Goal: Check status: Check status

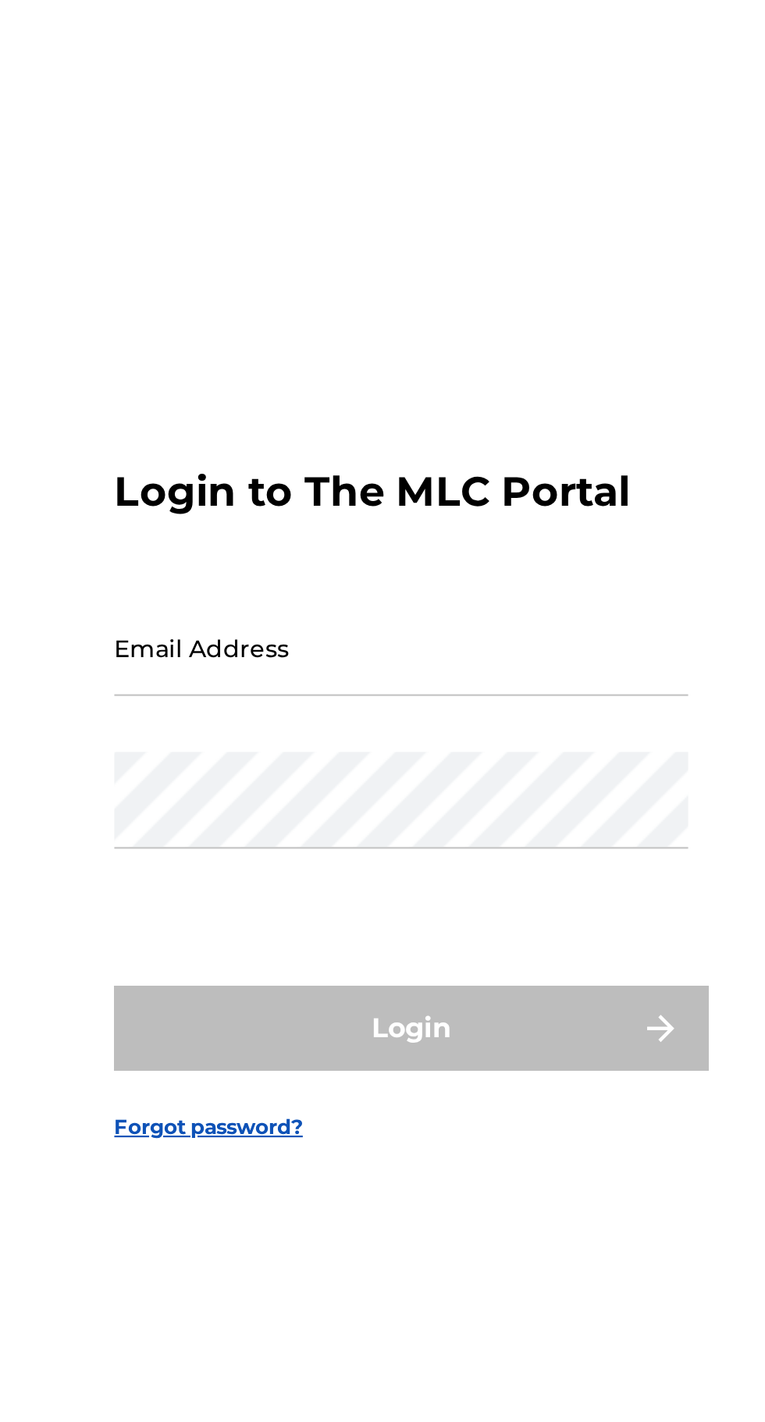
click at [340, 689] on input "Email Address" at bounding box center [378, 666] width 264 height 44
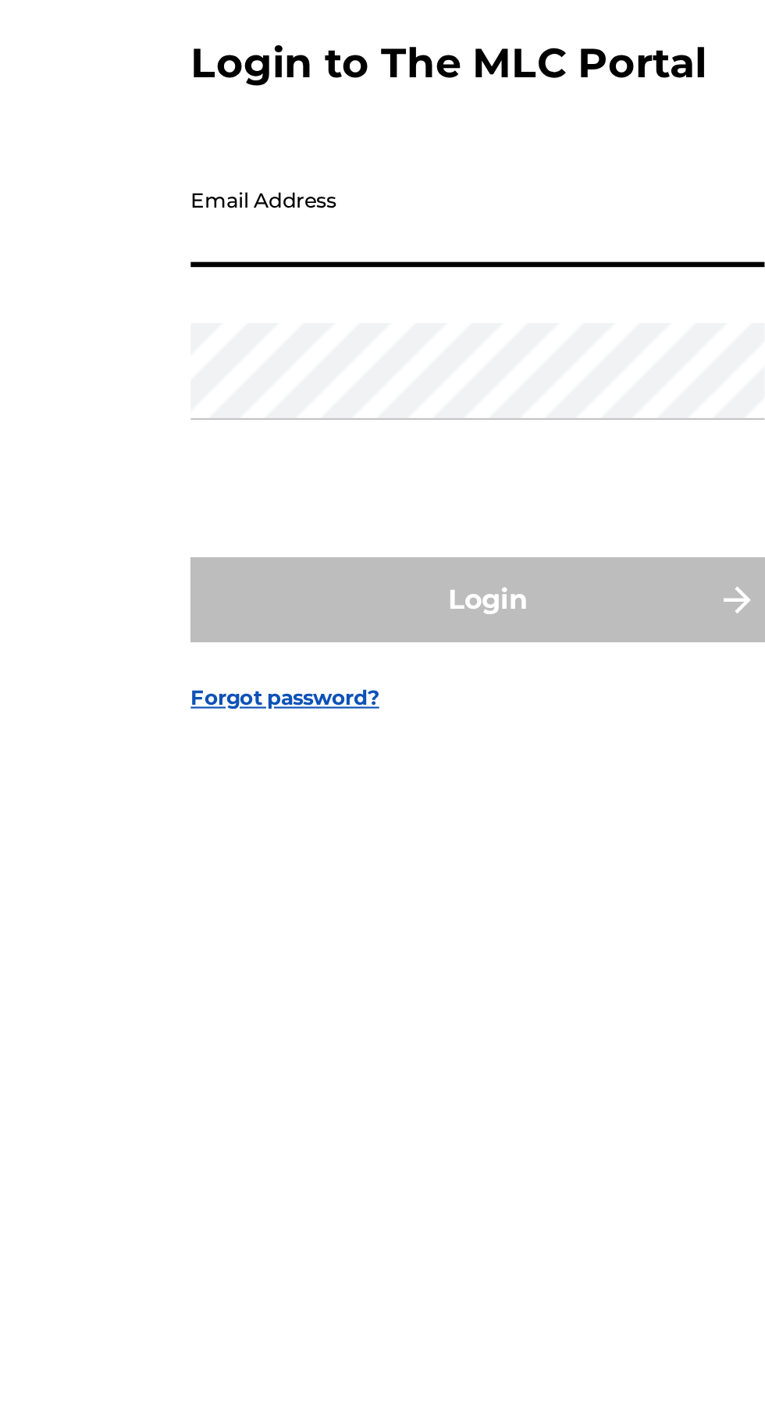
type input "[EMAIL_ADDRESS][DOMAIN_NAME]"
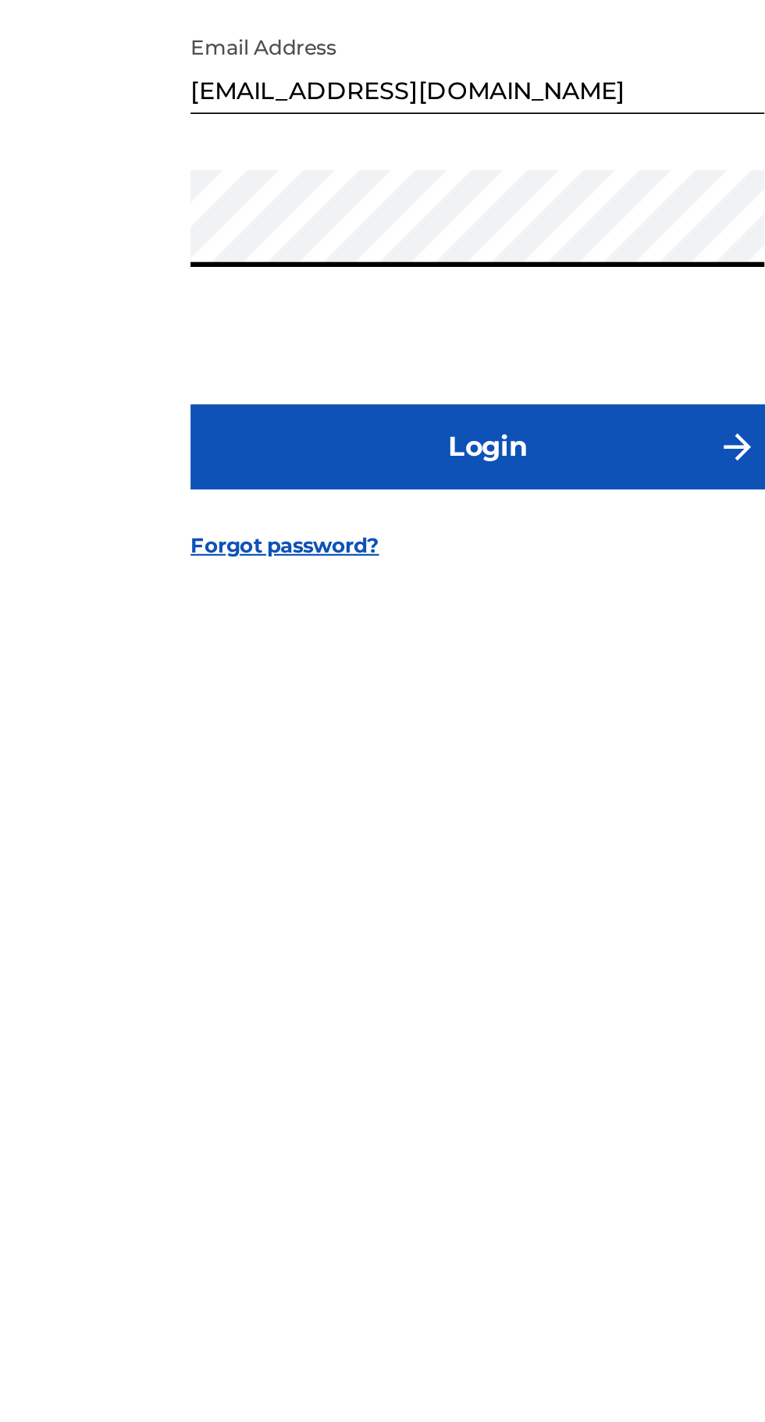
click at [371, 861] on button "Login" at bounding box center [382, 841] width 273 height 39
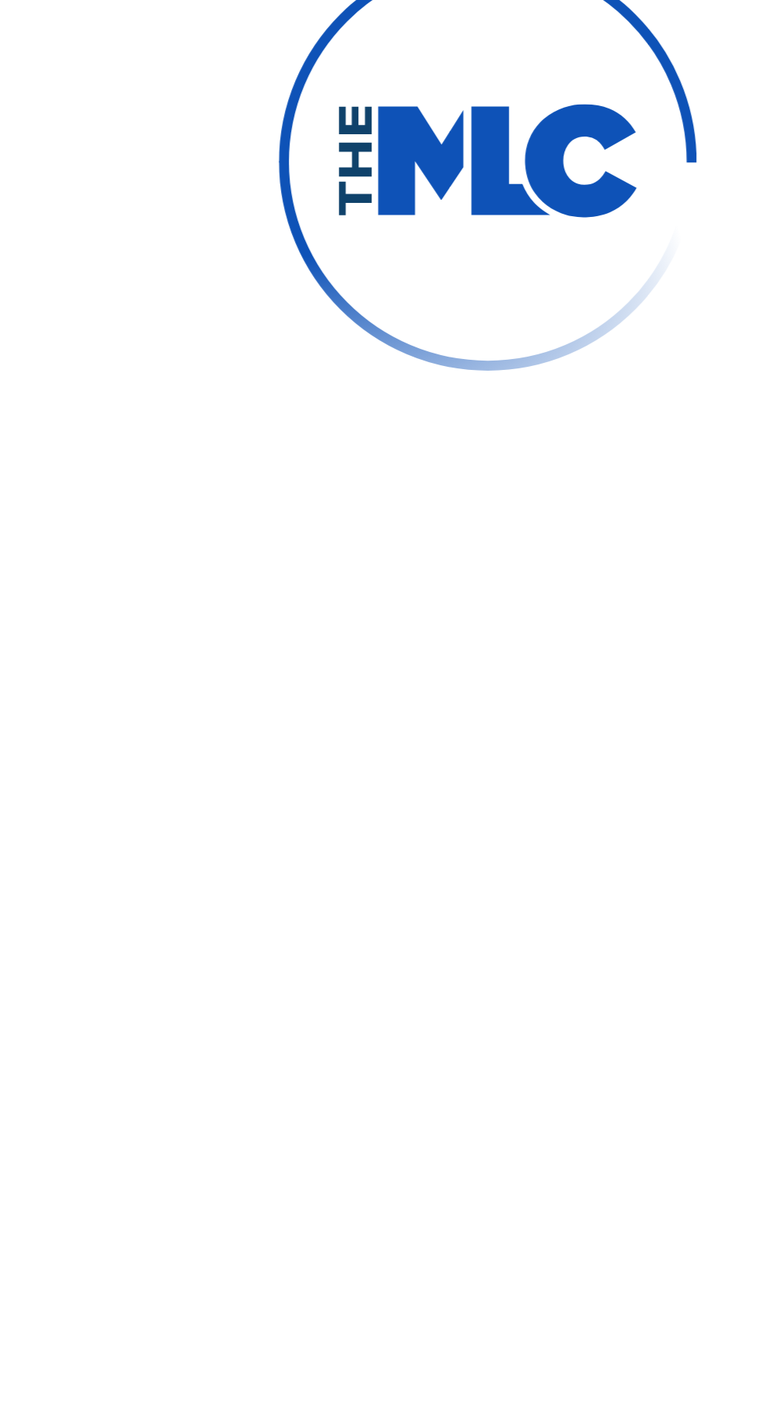
scroll to position [8, 0]
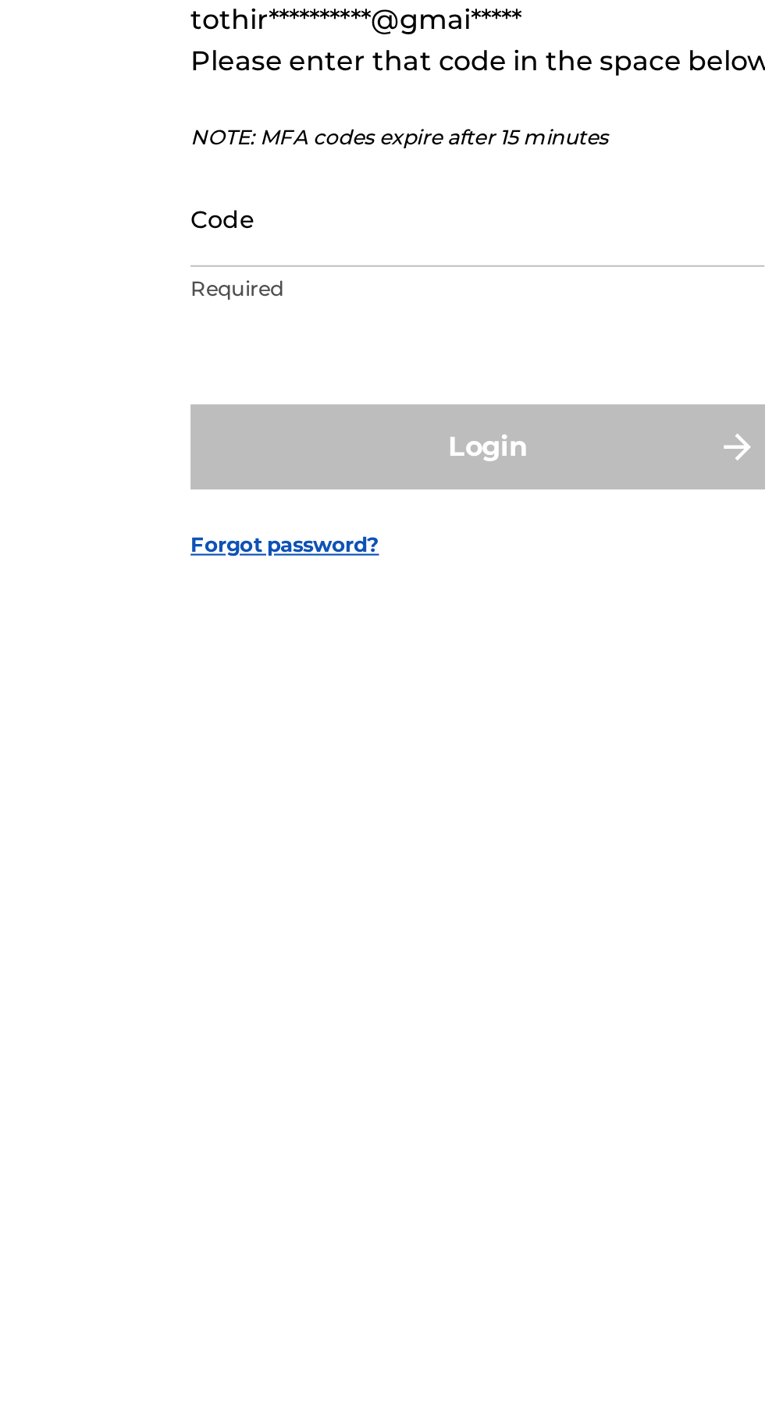
click at [381, 759] on input "Code" at bounding box center [378, 737] width 264 height 44
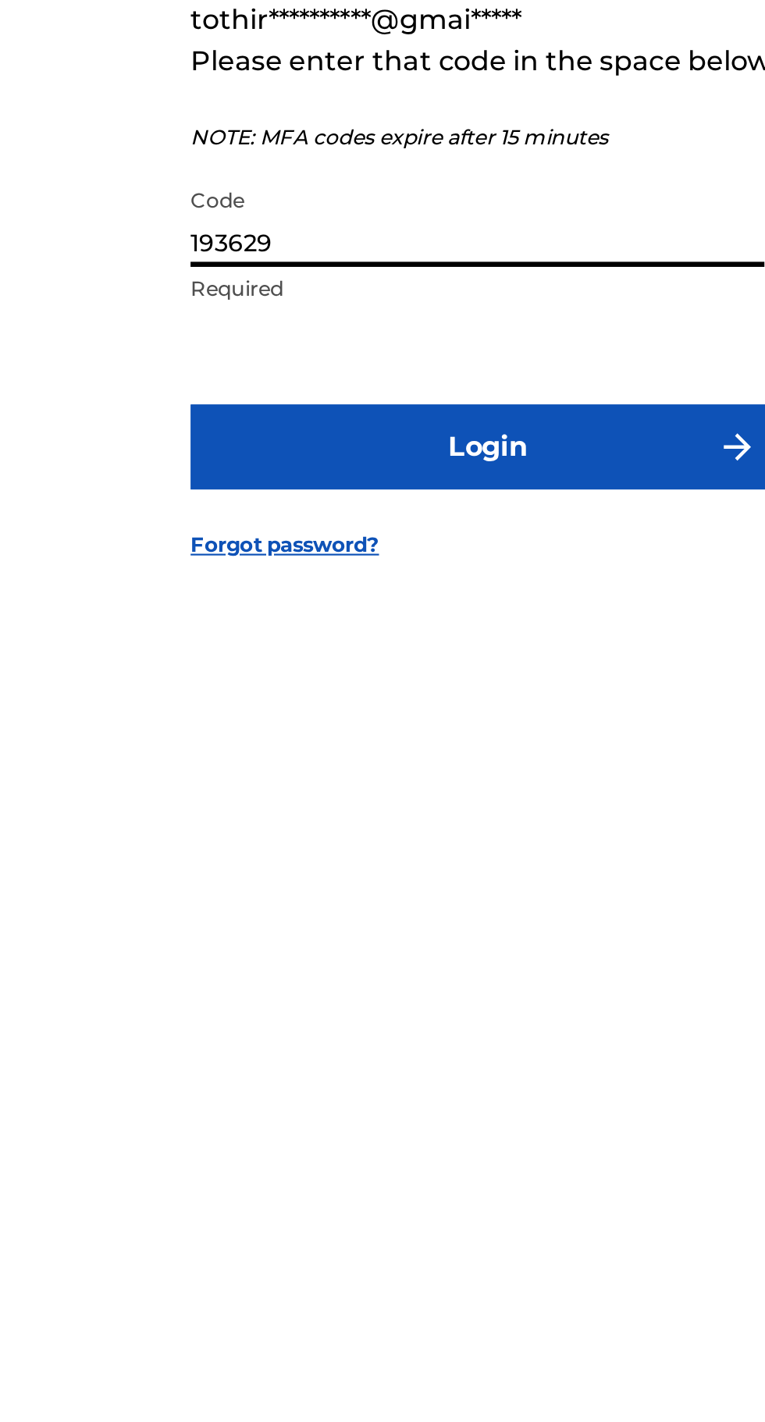
type input "193629"
click at [420, 861] on button "Login" at bounding box center [382, 841] width 273 height 39
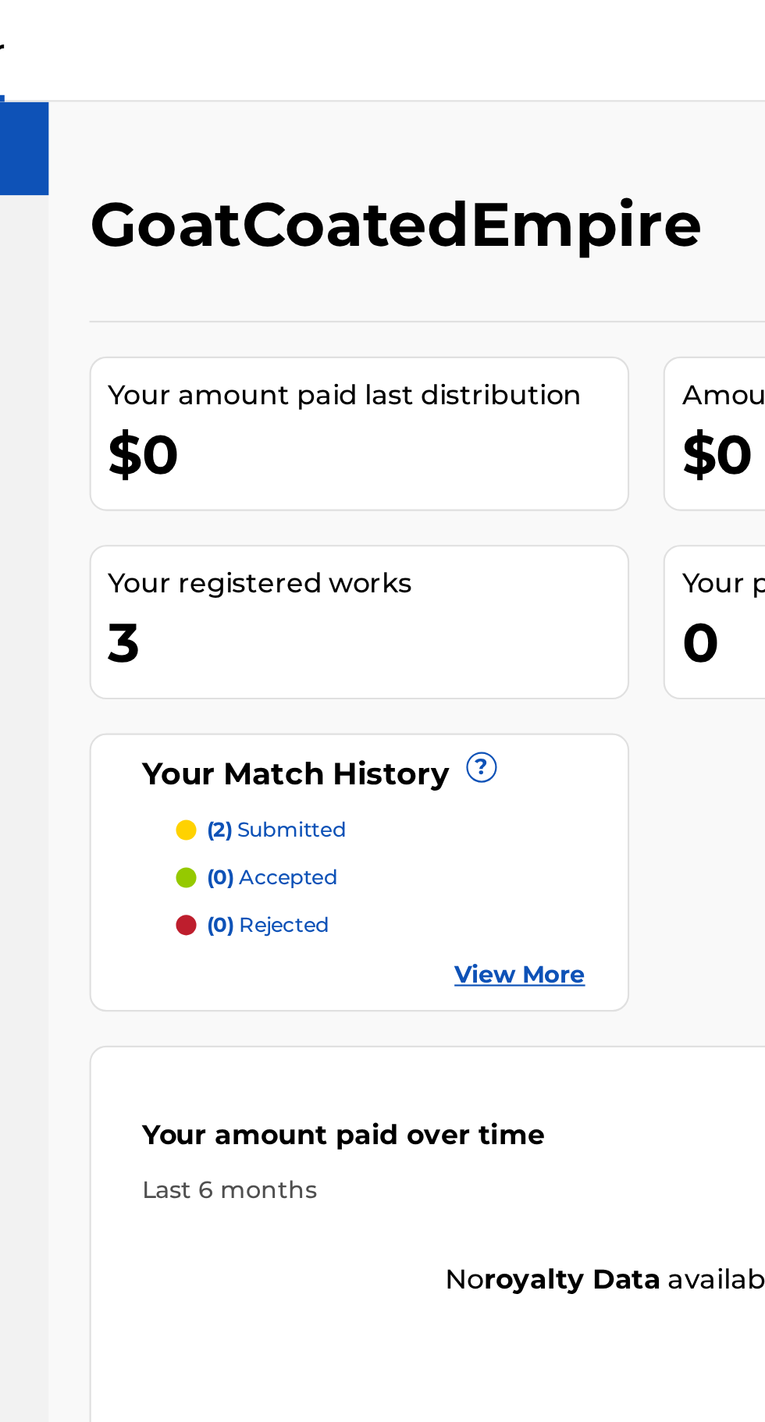
click at [435, 353] on span "?" at bounding box center [441, 352] width 12 height 12
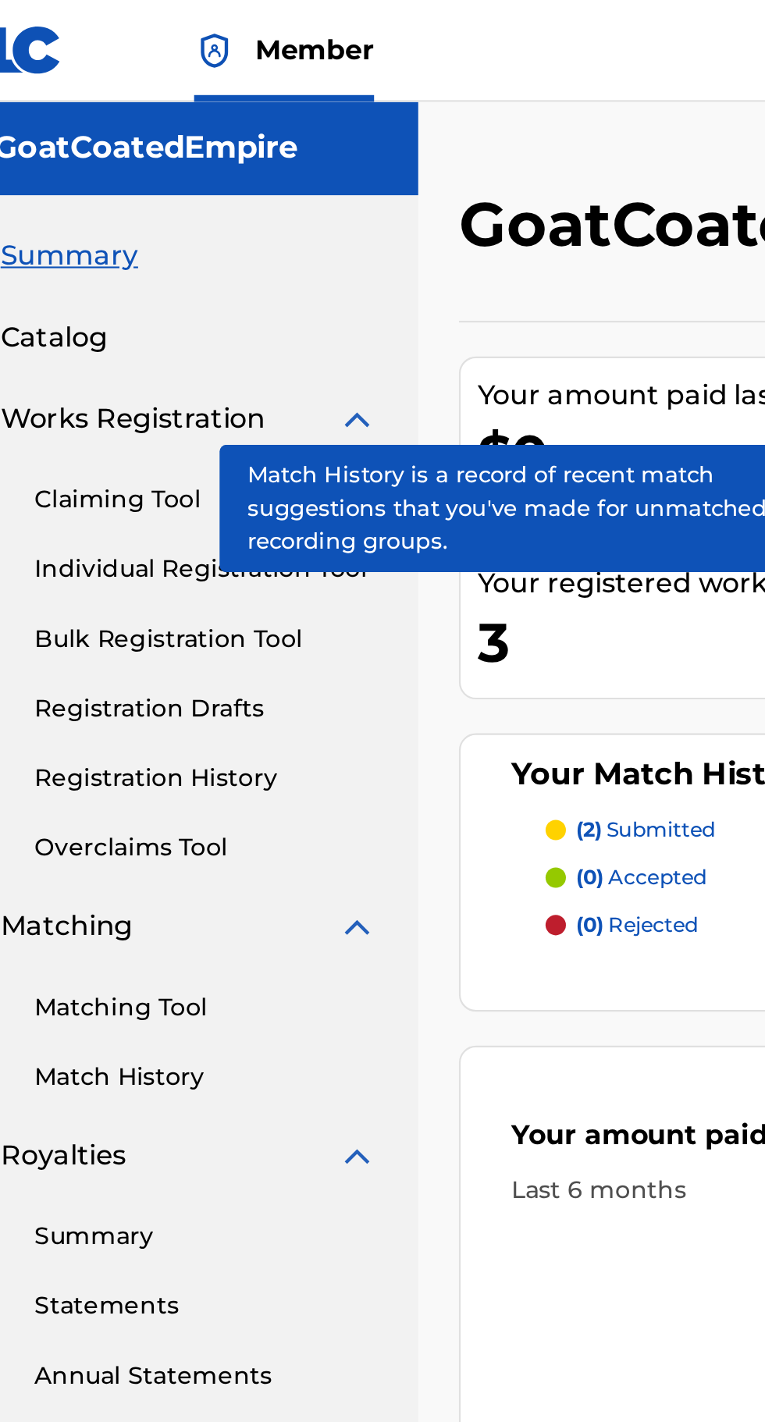
click at [106, 357] on link "Registration History" at bounding box center [145, 358] width 158 height 16
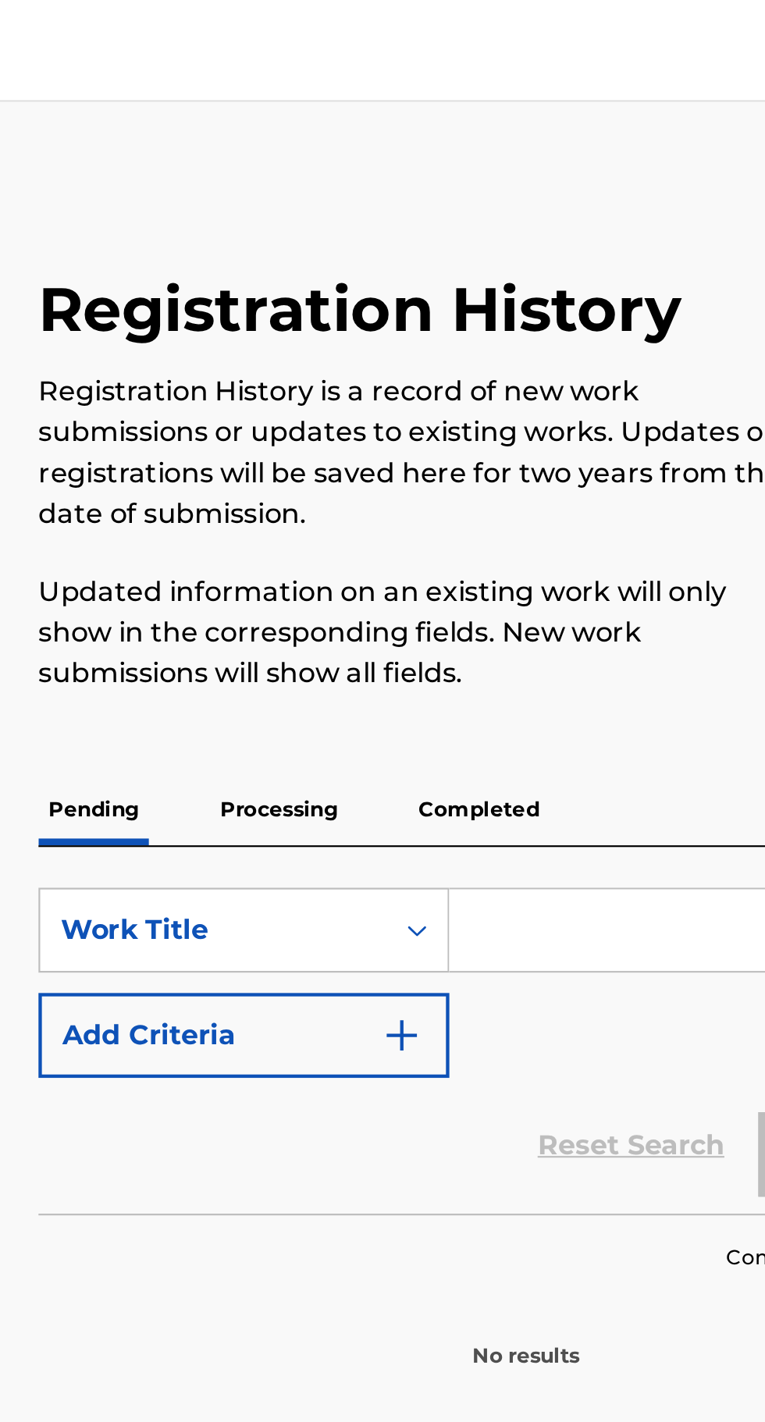
click at [474, 366] on p "Completed" at bounding box center [481, 372] width 65 height 33
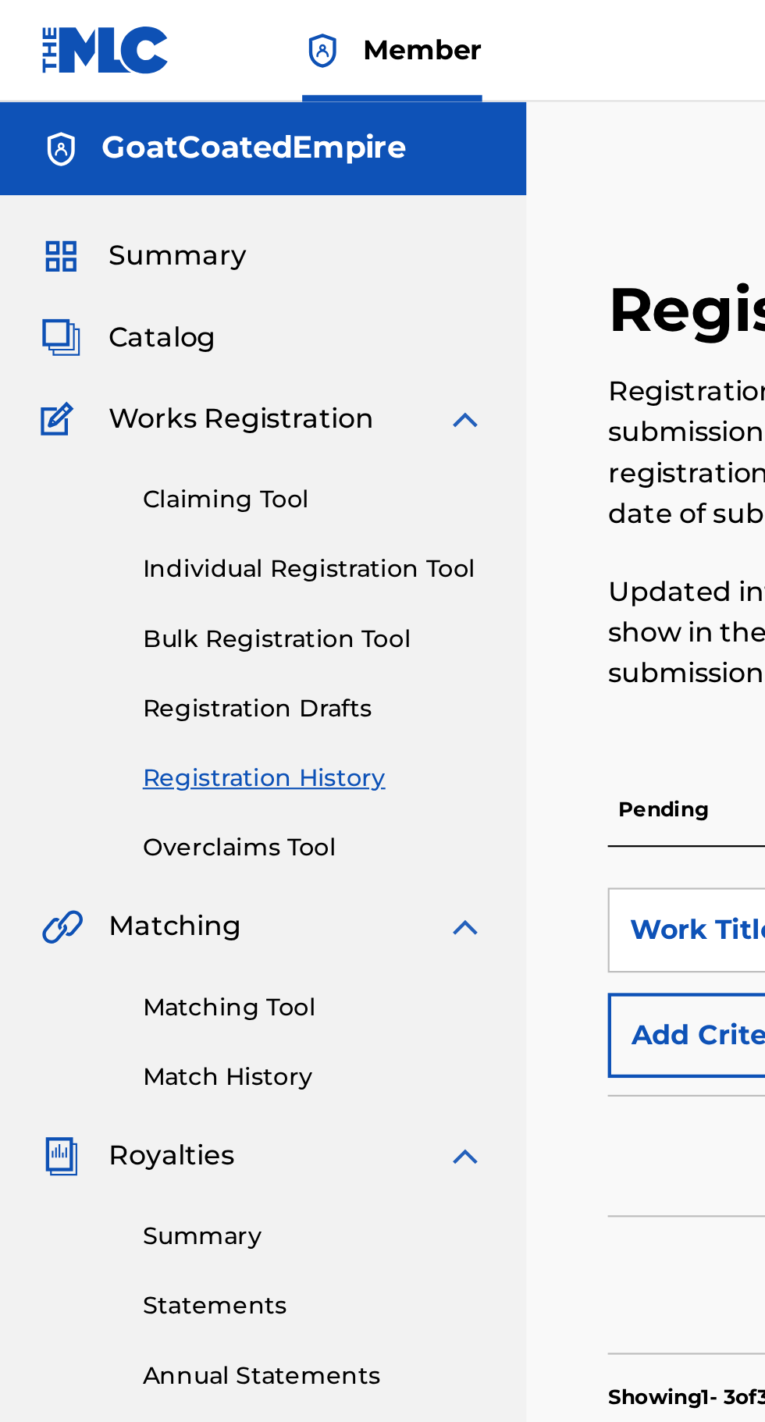
click at [130, 491] on link "Match History" at bounding box center [145, 495] width 158 height 16
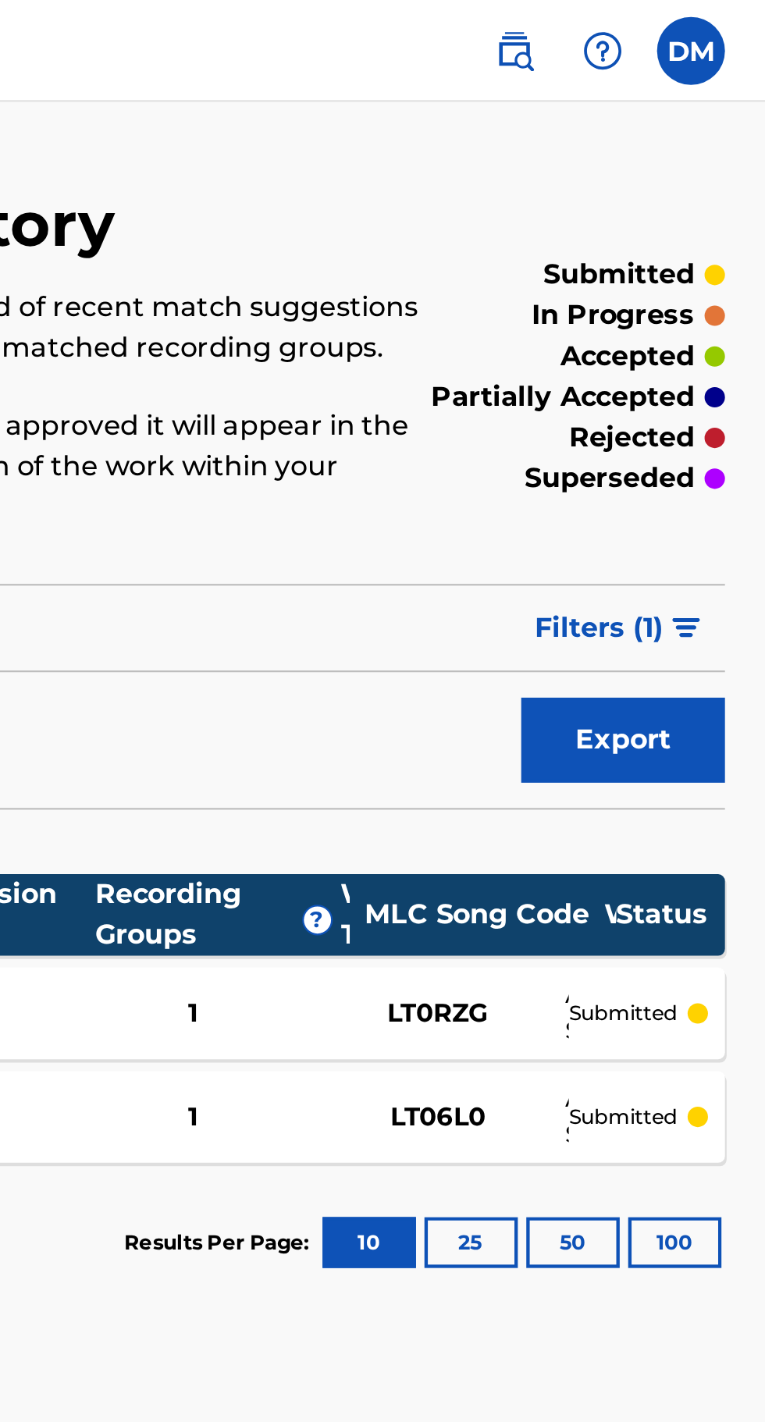
click at [733, 23] on label at bounding box center [730, 23] width 31 height 31
click at [730, 23] on input "DM [PERSON_NAME] Blessing Moyo [EMAIL_ADDRESS][DOMAIN_NAME] Notification Prefer…" at bounding box center [730, 23] width 0 height 0
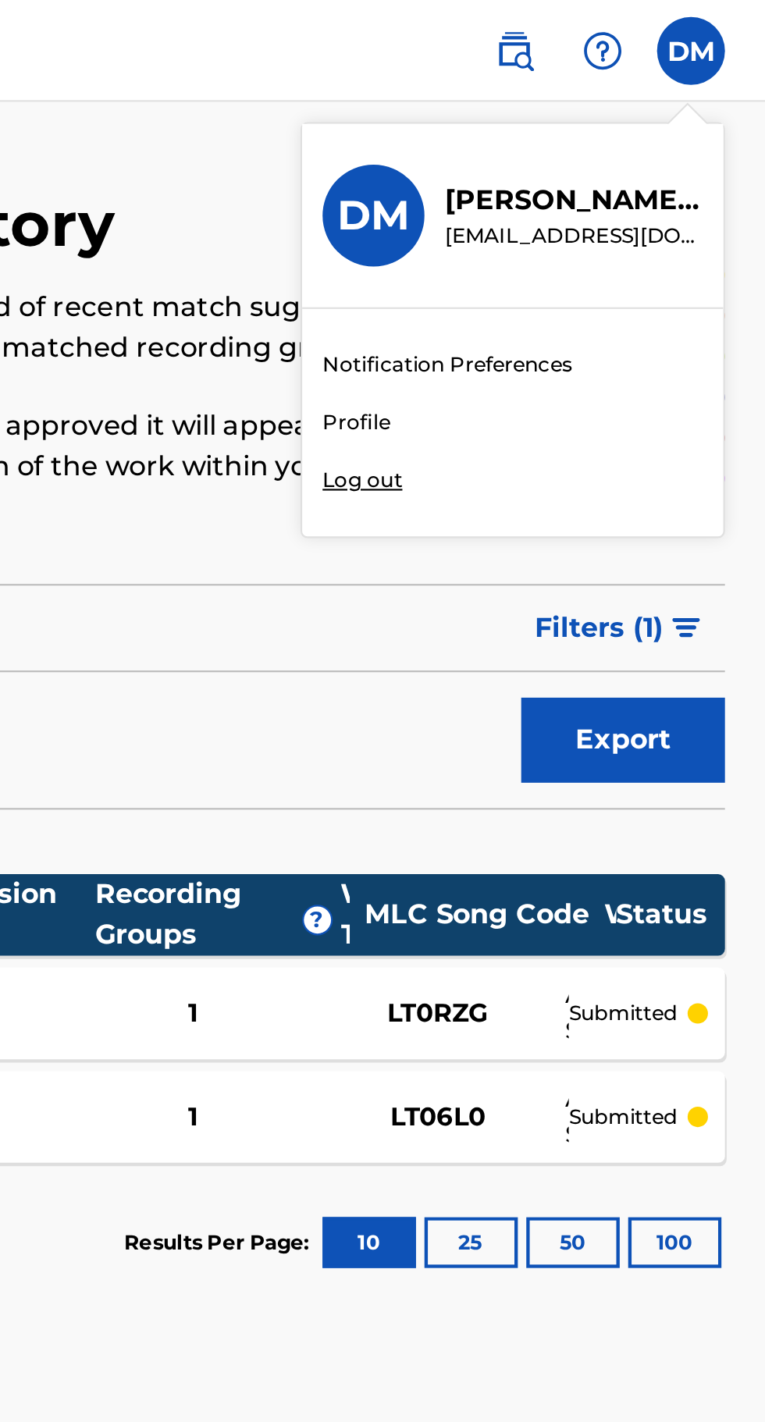
click at [590, 224] on div "Member DM DM [PERSON_NAME] Blessing Moyo [EMAIL_ADDRESS][DOMAIN_NAME] Notificat…" at bounding box center [382, 711] width 765 height 1422
